Goal: Task Accomplishment & Management: Manage account settings

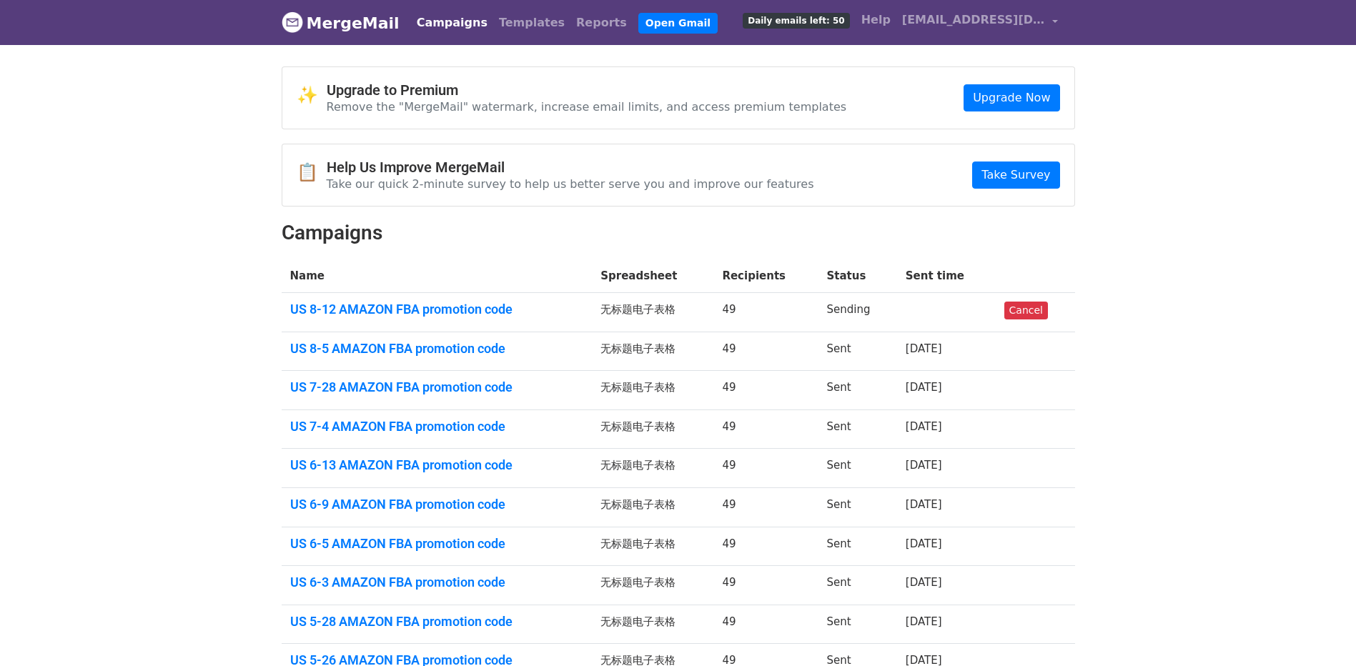
click at [1269, 283] on body "MergeMail Campaigns Templates Reports Open Gmail Daily emails left: 50 Help jtl…" at bounding box center [678, 389] width 1356 height 778
